Goal: Transaction & Acquisition: Subscribe to service/newsletter

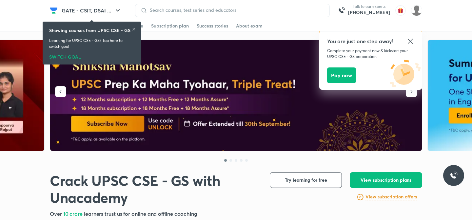
click at [411, 40] on icon at bounding box center [411, 41] width 8 height 8
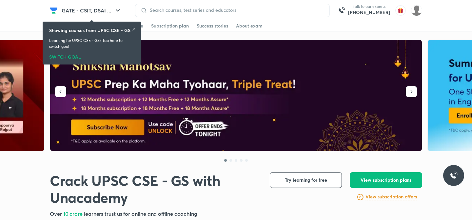
click at [250, 60] on img at bounding box center [236, 95] width 372 height 111
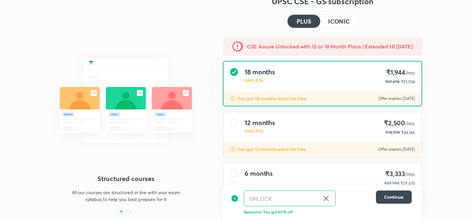
scroll to position [9, 0]
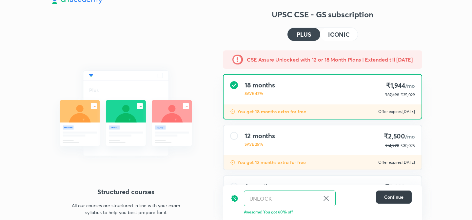
click at [391, 200] on span "Continue" at bounding box center [393, 197] width 19 height 7
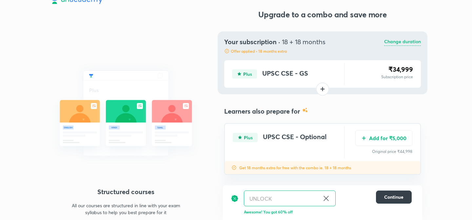
scroll to position [15, 0]
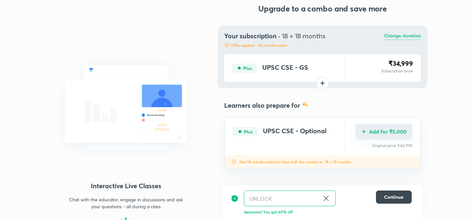
click at [371, 137] on button "Add for ₹5,000" at bounding box center [383, 132] width 57 height 16
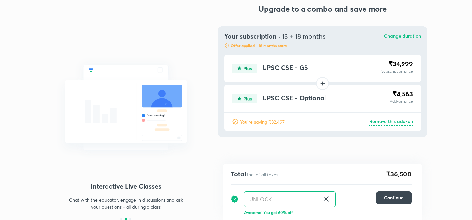
scroll to position [15, 0]
